Goal: Download file/media

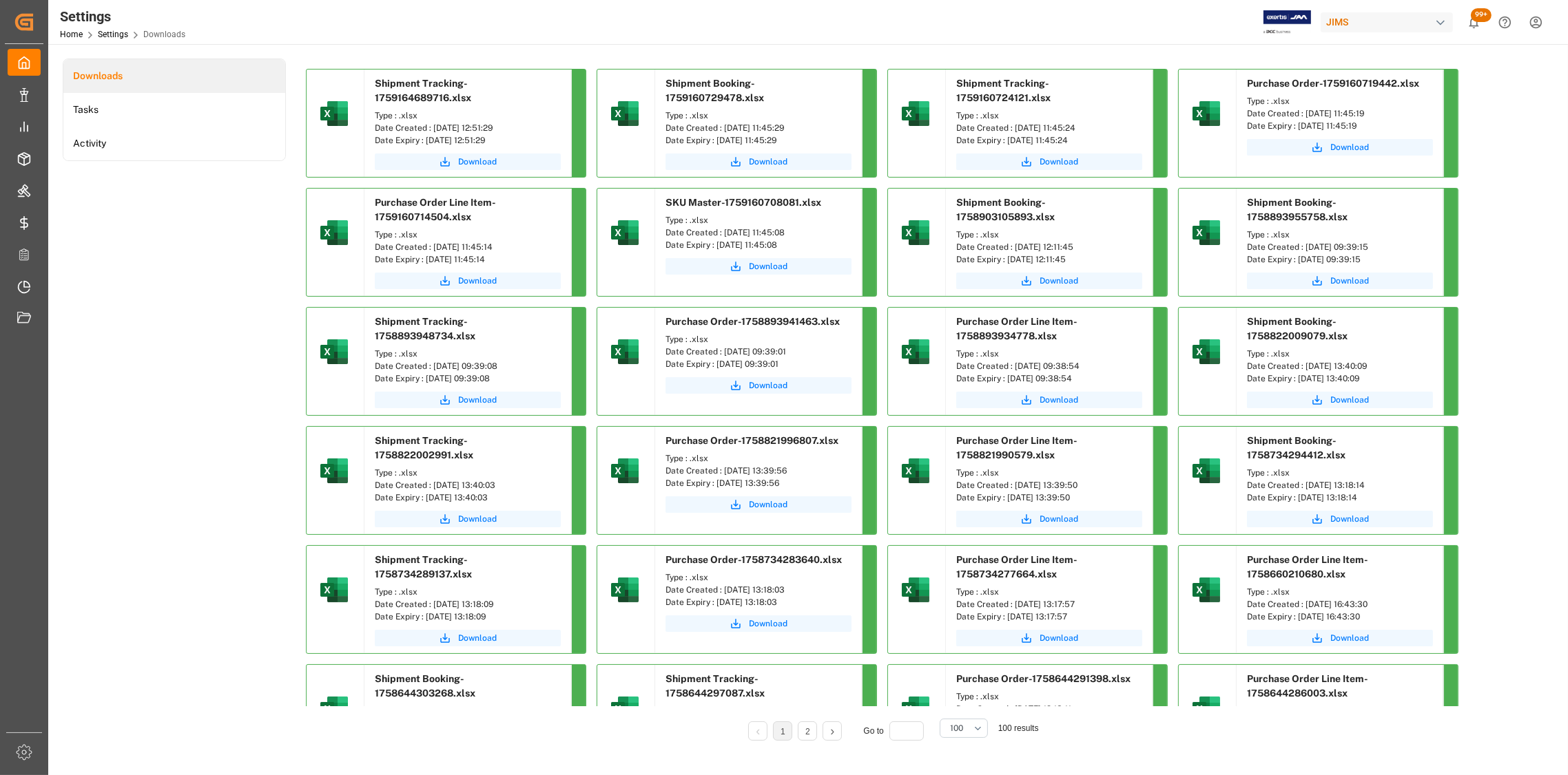
drag, startPoint x: 805, startPoint y: 129, endPoint x: 722, endPoint y: 131, distance: 83.0
click at [722, 131] on div "Date Created : [DATE] 11:45:29" at bounding box center [758, 128] width 186 height 13
copy div "[DATE] 11:45:29"
drag, startPoint x: 1105, startPoint y: 110, endPoint x: 1016, endPoint y: 112, distance: 89.0
click at [1016, 122] on div "Date Created : [DATE] 11:45:24" at bounding box center [1048, 128] width 186 height 13
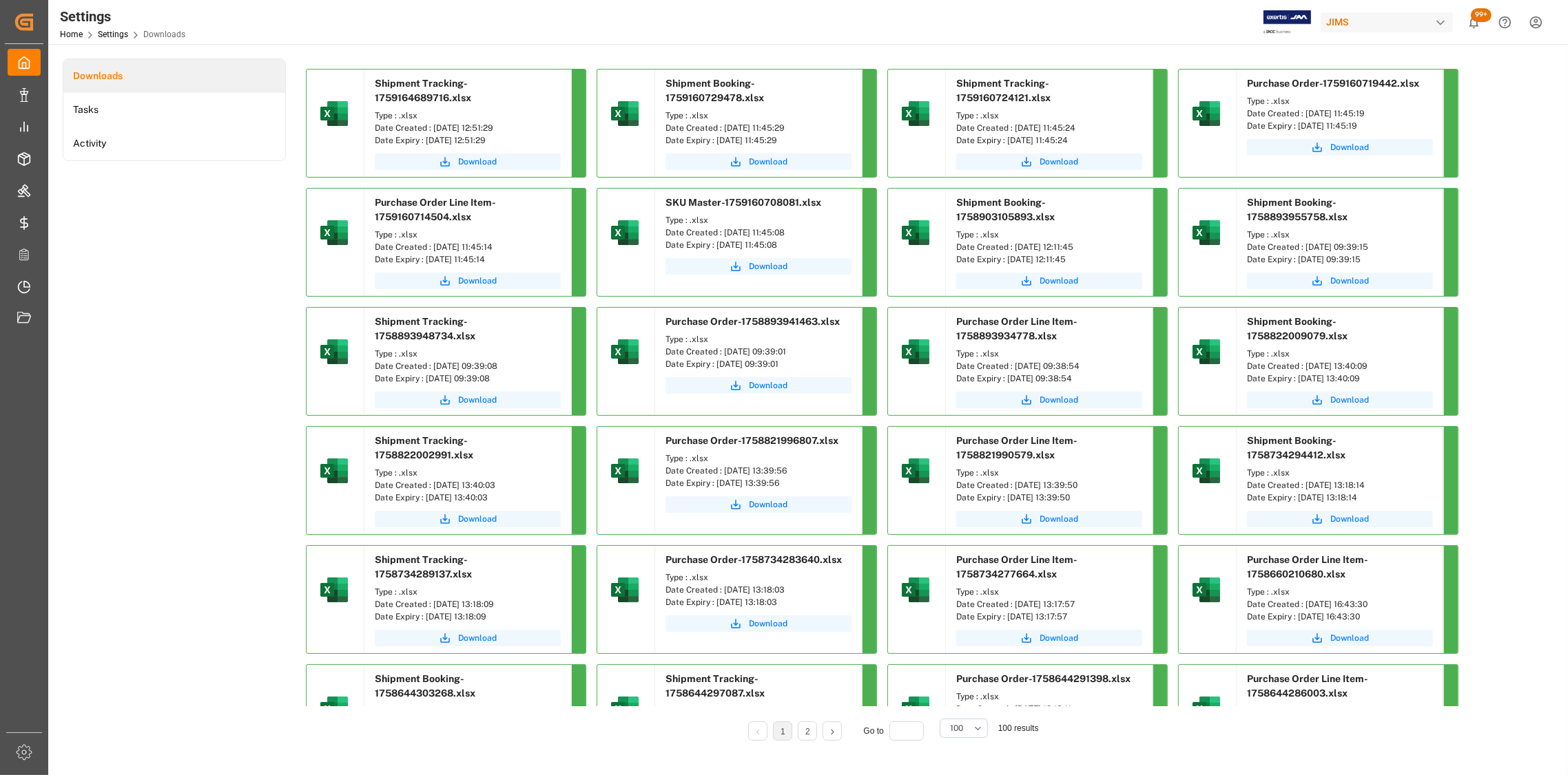
copy div "[DATE] 11:45:24"
drag, startPoint x: 1385, startPoint y: 113, endPoint x: 1304, endPoint y: 116, distance: 81.1
click at [1304, 116] on div "Date Created : [DATE] 11:45:19" at bounding box center [1339, 113] width 186 height 13
copy div "[DATE] 11:45:19"
click at [807, 31] on div "Settings Home Settings Downloads JIMS 99+ Notifications Only show unread All Wa…" at bounding box center [803, 22] width 1529 height 44
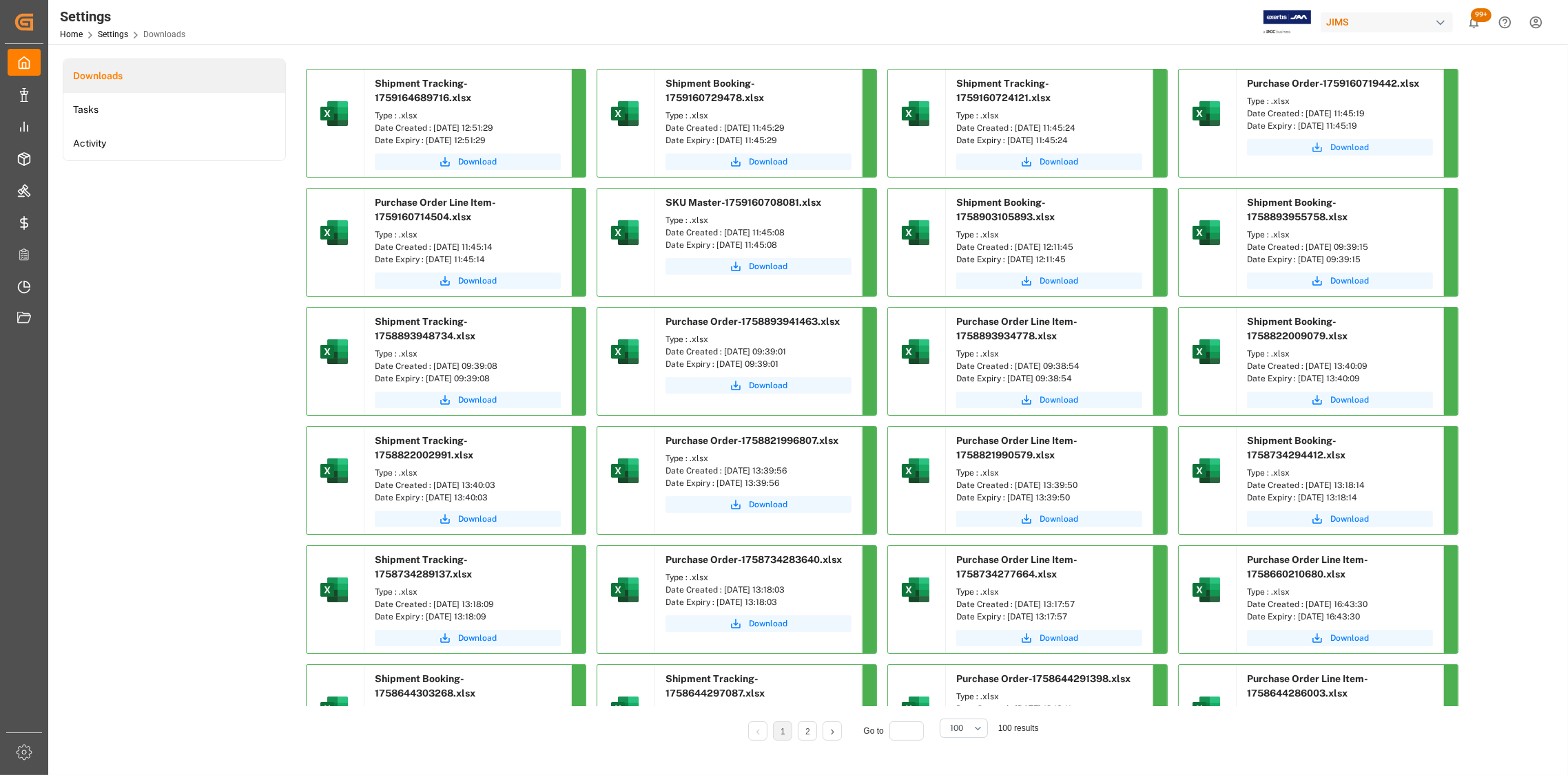
click at [1355, 149] on span "Download" at bounding box center [1350, 147] width 39 height 13
click at [947, 22] on div "Settings Home Settings Downloads JIMS 99+ Notifications Only show unread All Wa…" at bounding box center [803, 22] width 1529 height 44
drag, startPoint x: 522, startPoint y: 243, endPoint x: 432, endPoint y: 250, distance: 90.3
click at [432, 250] on div "Date Created : [DATE] 11:45:14" at bounding box center [467, 247] width 186 height 13
copy div "[DATE] 11:45:14"
